Goal: Task Accomplishment & Management: Manage account settings

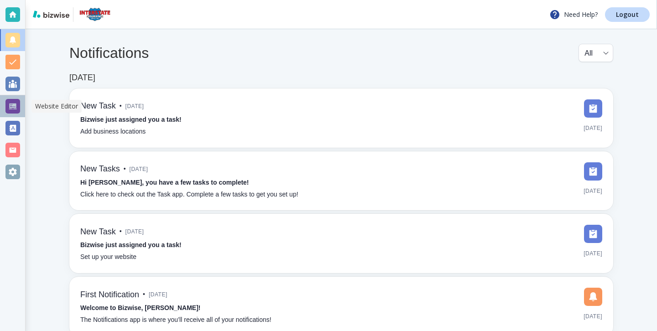
click at [23, 108] on div at bounding box center [12, 106] width 25 height 22
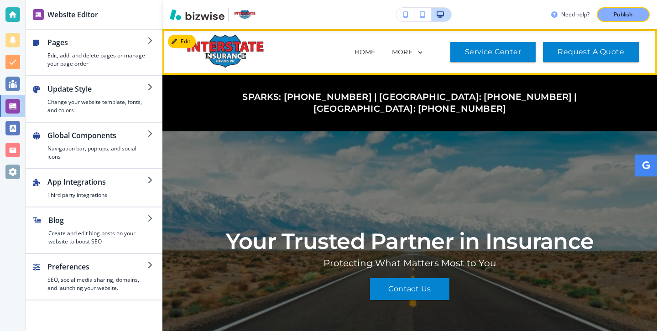
click at [223, 42] on img at bounding box center [226, 51] width 91 height 36
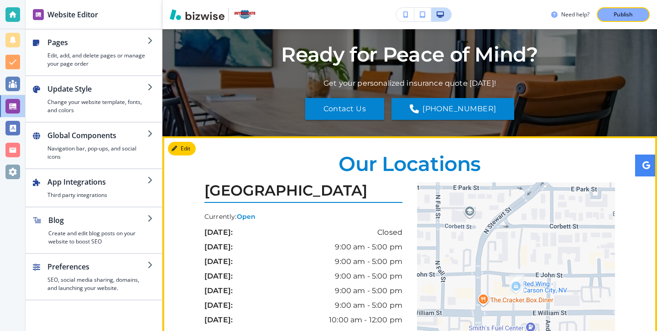
scroll to position [3263, 0]
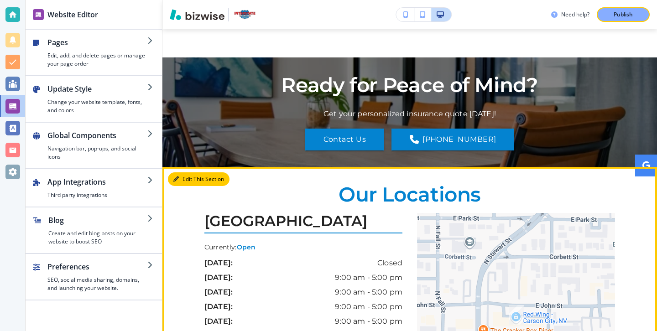
click at [180, 172] on button "Edit This Section" at bounding box center [199, 179] width 62 height 14
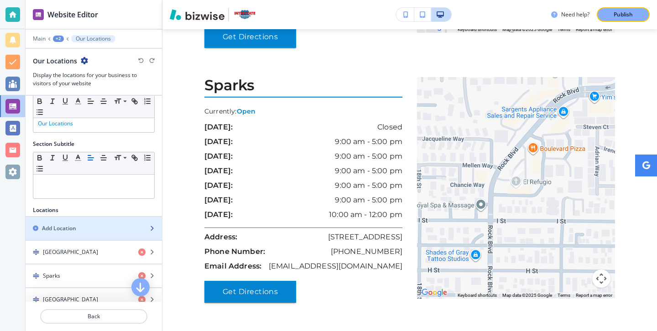
scroll to position [50, 0]
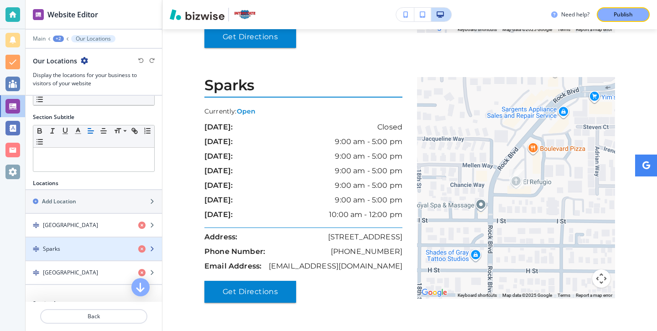
click at [73, 254] on div "button" at bounding box center [94, 256] width 136 height 7
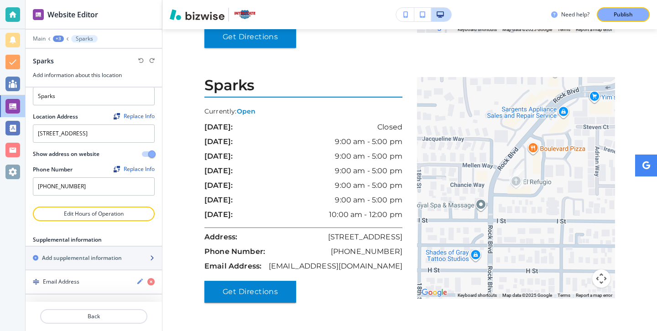
scroll to position [27, 0]
click at [51, 127] on textarea "1016 N Rock Blvd Ste. 101, Sparks, NV 89431, USA" at bounding box center [94, 134] width 122 height 18
click at [57, 126] on textarea "1023 N Rock Blvd Ste. 101, Sparks, NV 89431, USA" at bounding box center [94, 134] width 122 height 18
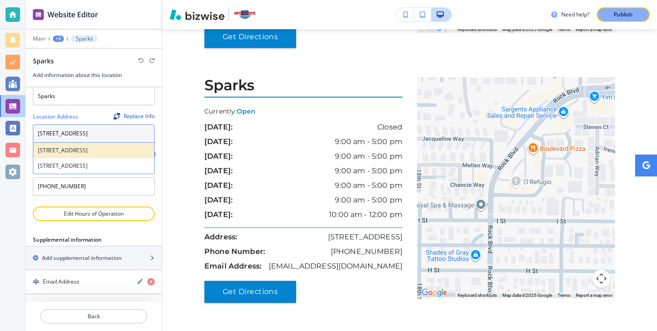
click at [80, 153] on h4 "1023 Rock Blvd ste 101, Sparks, NV 89431, USA" at bounding box center [94, 150] width 112 height 8
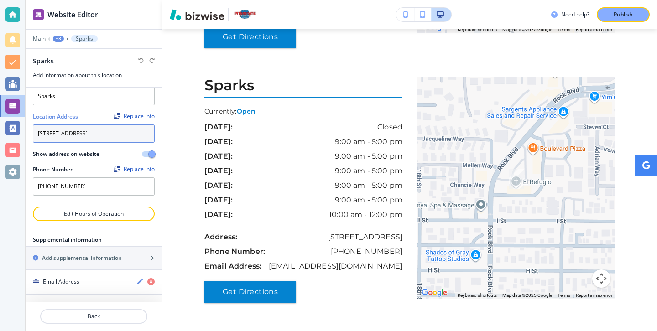
click at [83, 131] on textarea "1023 Rock Blvd ste 101, Sparks, NV 89431, USA" at bounding box center [94, 134] width 122 height 18
click at [88, 129] on textarea "1023 Rock Blvd ste 101, Sparks, NV 89431, USA" at bounding box center [94, 134] width 122 height 18
click at [84, 127] on textarea "1023 Rock Blvd ste 101, Sparks, NV 89431, USA" at bounding box center [94, 134] width 122 height 18
click at [98, 127] on textarea "1023 Rock Blvd ste 101, Sparks, NV 89431, USA" at bounding box center [94, 134] width 122 height 18
click at [96, 127] on textarea "1023 Rock Blvd ste 101, Sparks, NV 89431, USA" at bounding box center [94, 134] width 122 height 18
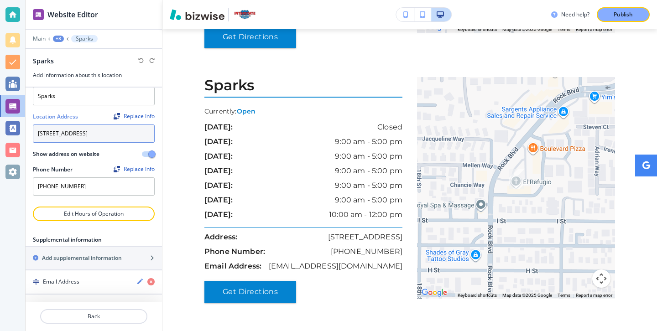
click at [95, 127] on textarea "1023 Rock Blvd ste 101, Sparks, NV 89431, USA" at bounding box center [94, 134] width 122 height 18
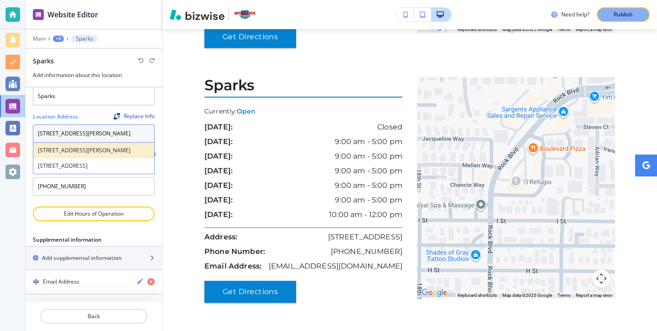
click at [95, 155] on h4 "1023 Rock Blvd ste b, Sparks, NV 89431, USA" at bounding box center [94, 150] width 112 height 8
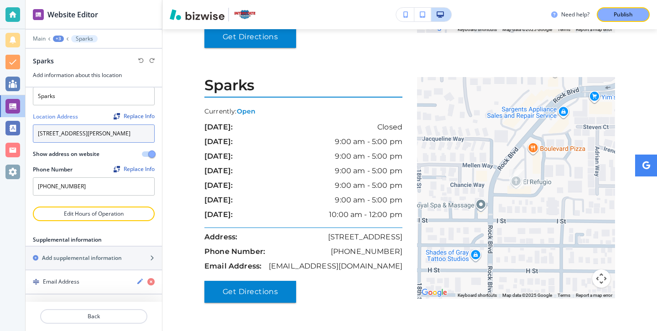
click at [98, 127] on textarea "1023 Rock Blvd ste b, Sparks, NV 89431, USA" at bounding box center [94, 134] width 122 height 18
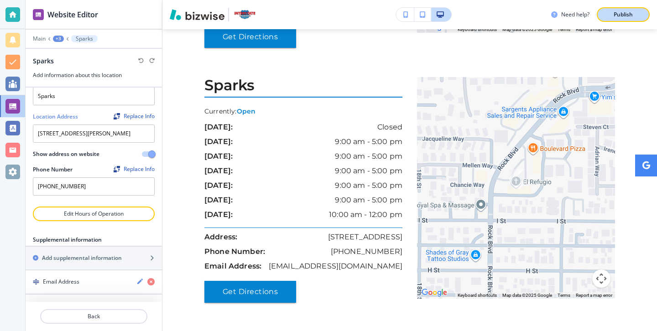
click at [618, 11] on p "Publish" at bounding box center [622, 14] width 19 height 8
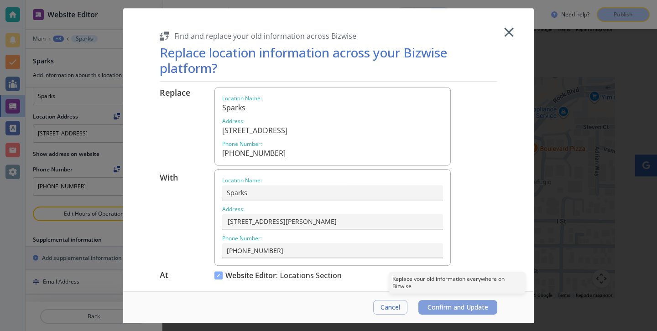
click at [453, 302] on button "Confirm and Update" at bounding box center [457, 307] width 79 height 15
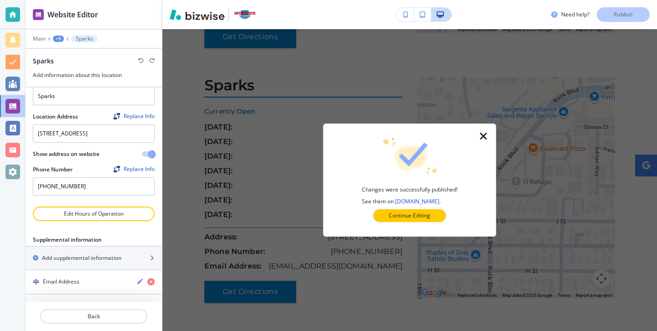
click at [487, 130] on div at bounding box center [489, 180] width 15 height 113
type textarea "1023 Rock Blvd ste b, Sparks, NV 89431, USA"
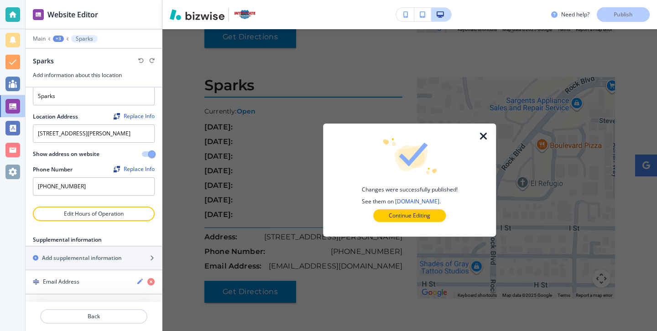
click at [486, 134] on icon "button" at bounding box center [483, 136] width 11 height 11
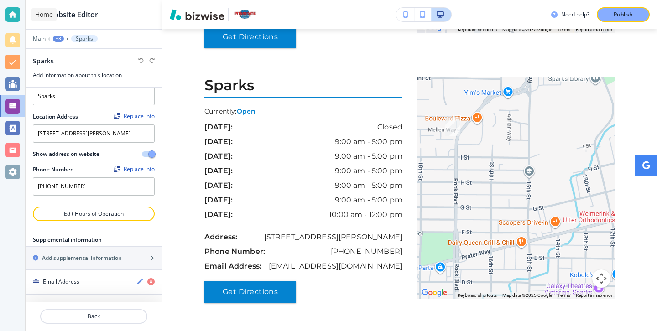
click at [19, 10] on div at bounding box center [12, 14] width 15 height 15
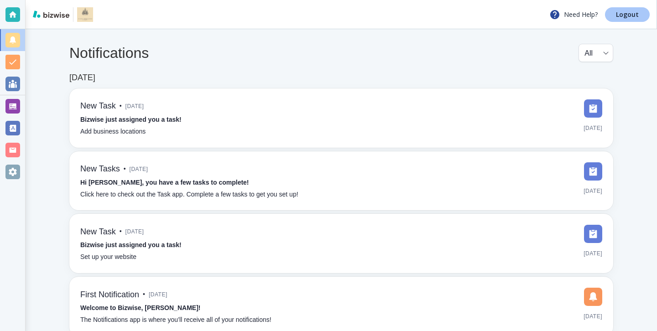
click at [627, 11] on p "Logout" at bounding box center [627, 14] width 23 height 6
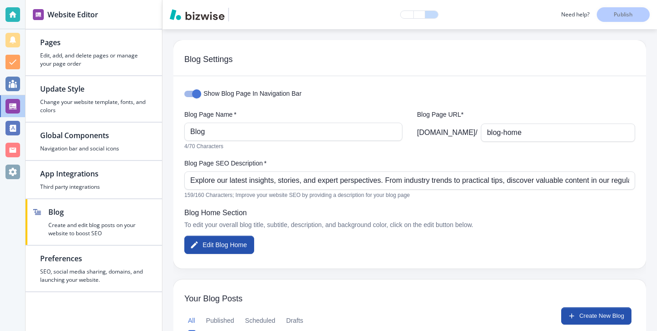
scroll to position [110, 0]
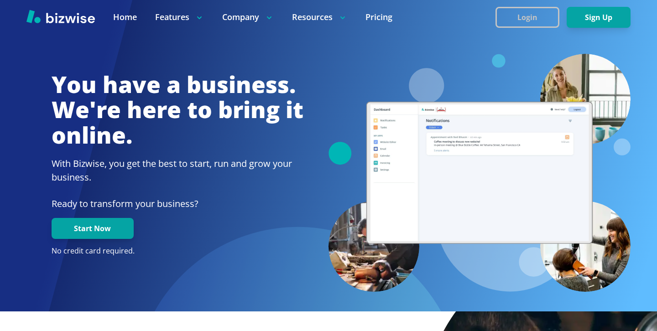
click at [550, 16] on button "Login" at bounding box center [527, 17] width 64 height 21
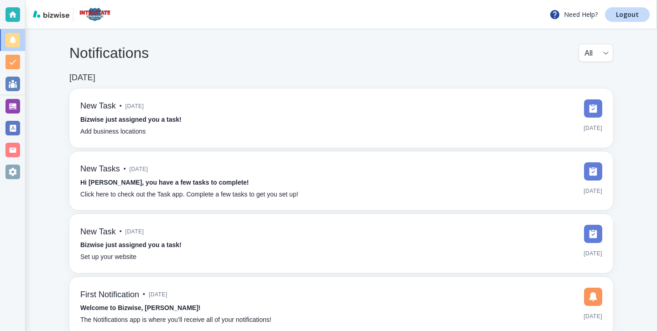
click at [620, 22] on div "Need Help? Logout" at bounding box center [341, 14] width 631 height 29
click at [620, 19] on link "Logout" at bounding box center [627, 14] width 45 height 15
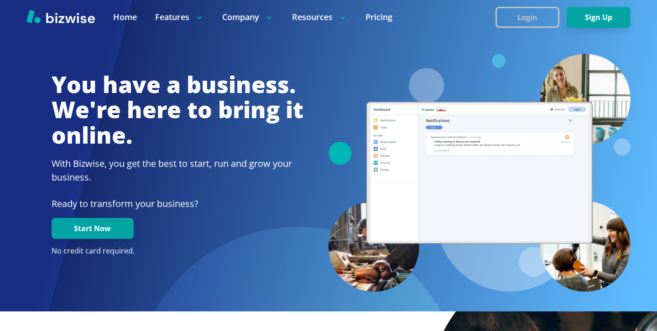
click at [533, 13] on button "Login" at bounding box center [527, 17] width 64 height 21
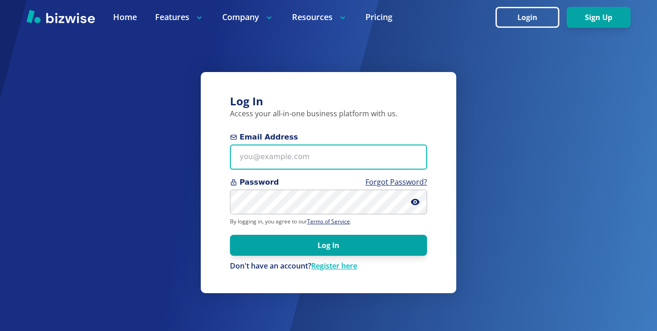
click at [359, 156] on input "Email Address" at bounding box center [328, 157] width 197 height 25
paste input "tara@towler-counseling.com"
type input "tara@towler-counseling.com"
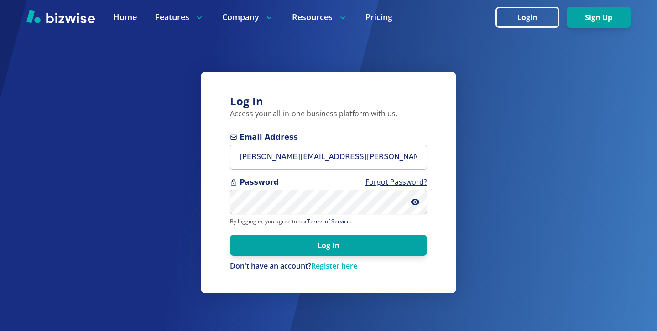
click at [297, 215] on form "Email Address tara@towler-counseling.com Password Forgot Password? By logging i…" at bounding box center [328, 202] width 197 height 140
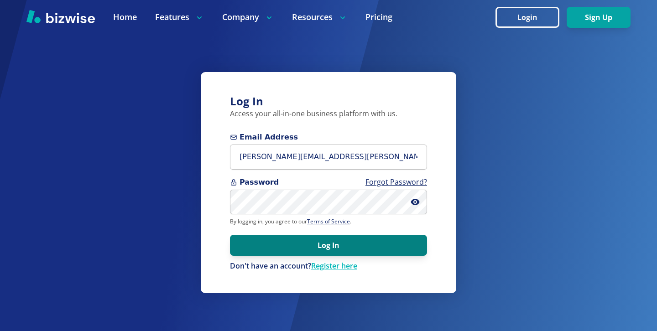
click at [381, 254] on button "Log In" at bounding box center [328, 245] width 197 height 21
